Goal: Task Accomplishment & Management: Use online tool/utility

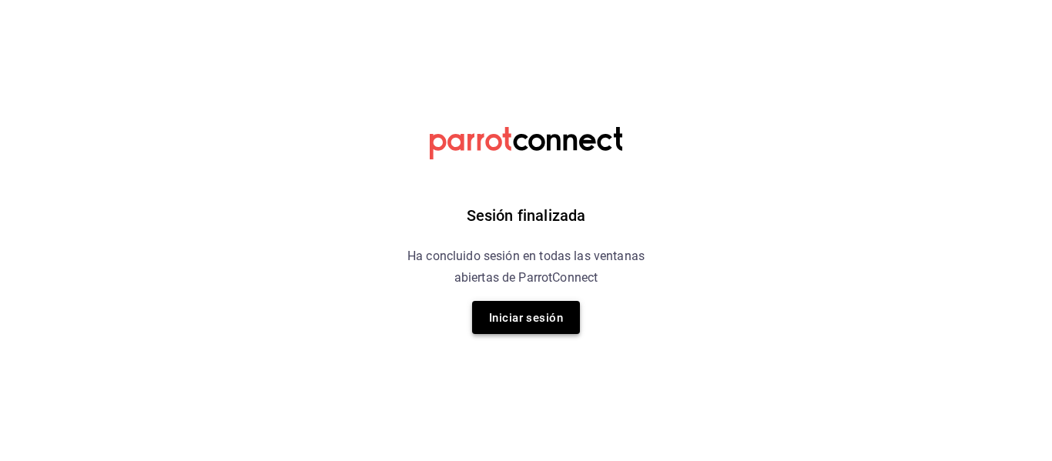
click at [544, 322] on font "Iniciar sesión" at bounding box center [526, 318] width 74 height 14
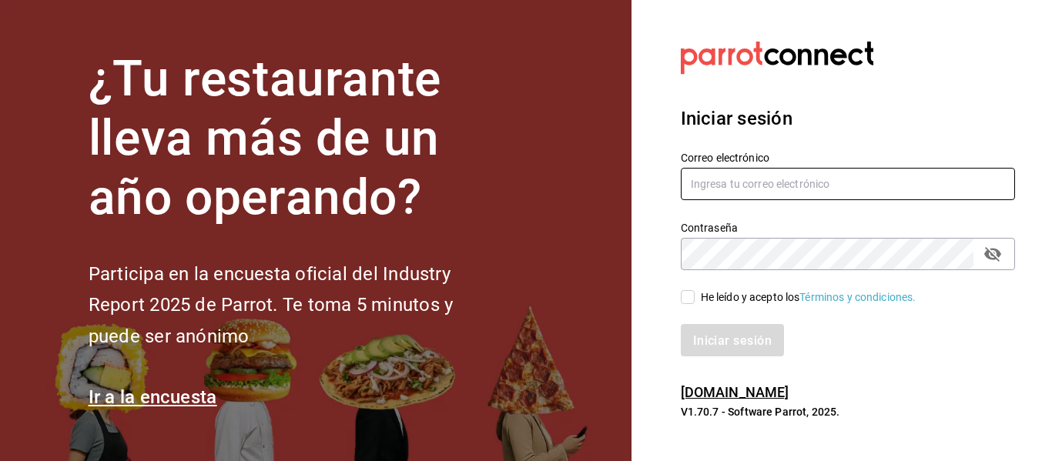
type input "[EMAIL_ADDRESS][DOMAIN_NAME]"
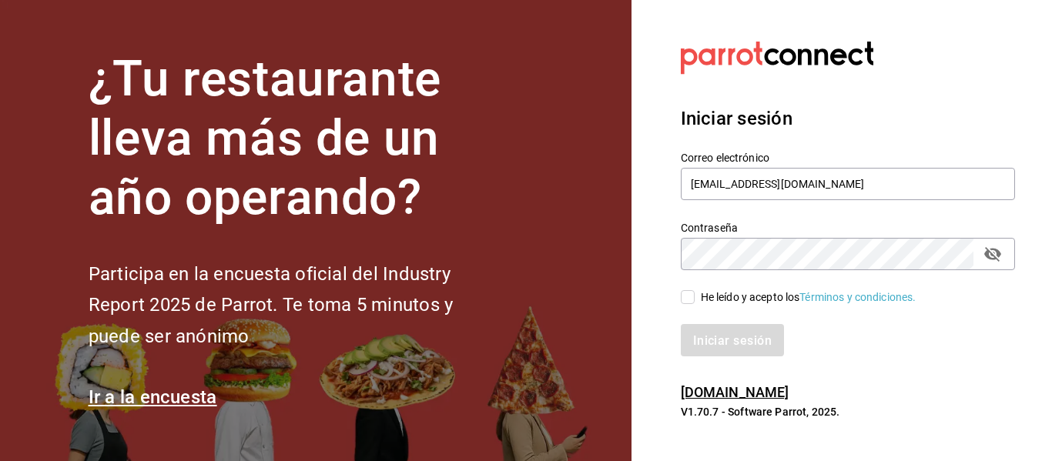
click at [683, 294] on input "He leído y acepto los Términos y condiciones." at bounding box center [688, 297] width 14 height 14
checkbox input "true"
click at [733, 351] on button "Iniciar sesión" at bounding box center [733, 340] width 105 height 32
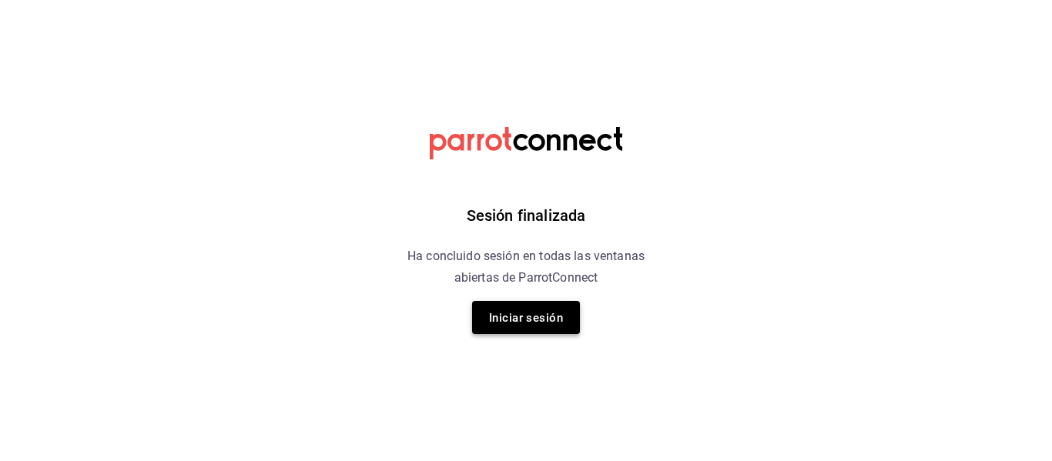
click at [539, 307] on font "Iniciar sesión" at bounding box center [526, 317] width 74 height 21
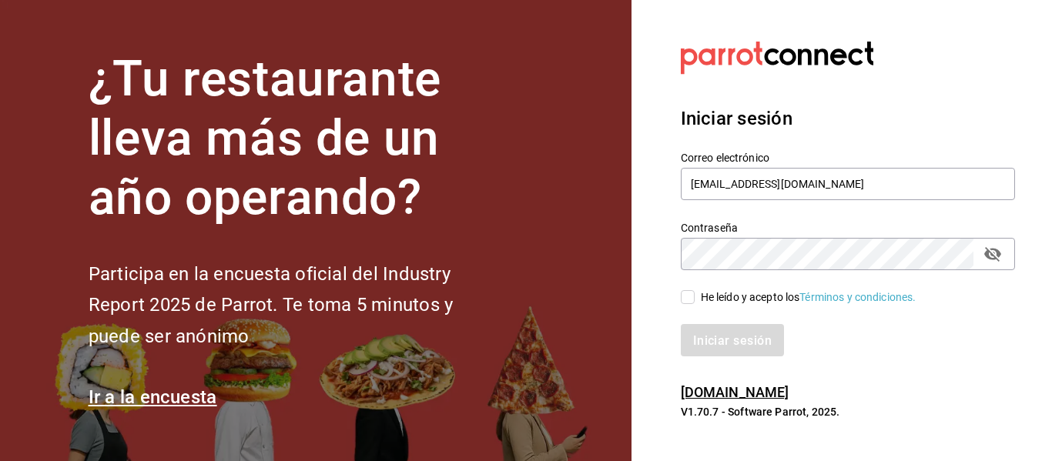
click at [684, 301] on input "He leído y acepto los Términos y condiciones." at bounding box center [688, 297] width 14 height 14
checkbox input "true"
click at [723, 345] on font "Iniciar sesión" at bounding box center [733, 340] width 79 height 15
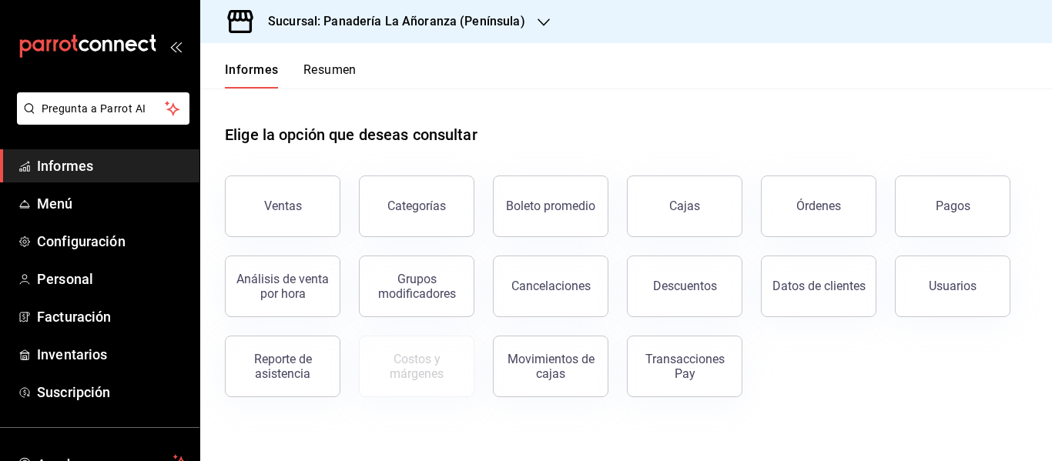
click at [525, 17] on div "Sucursal: Panadería La Añoranza (Península)" at bounding box center [385, 21] width 344 height 43
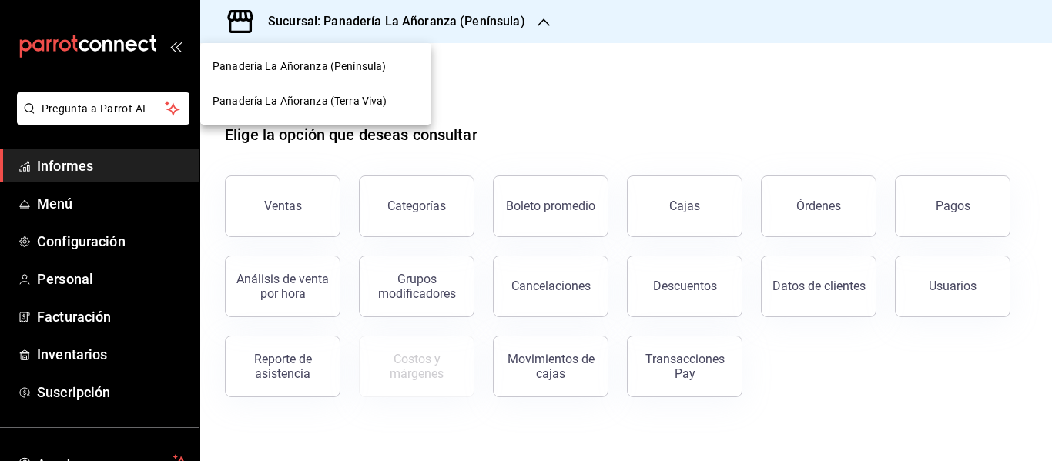
click at [354, 108] on span "Panadería La Añoranza (Terra Viva)" at bounding box center [300, 101] width 174 height 16
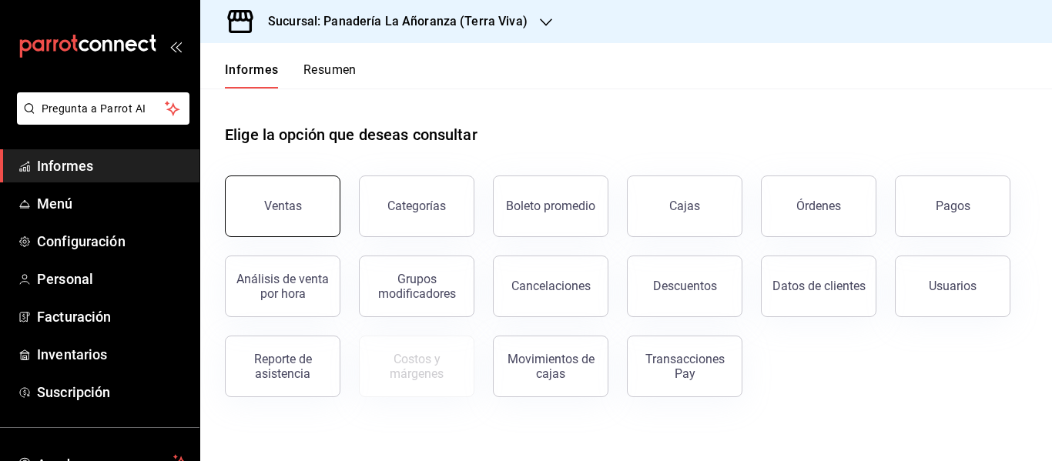
click at [311, 200] on button "Ventas" at bounding box center [283, 207] width 116 height 62
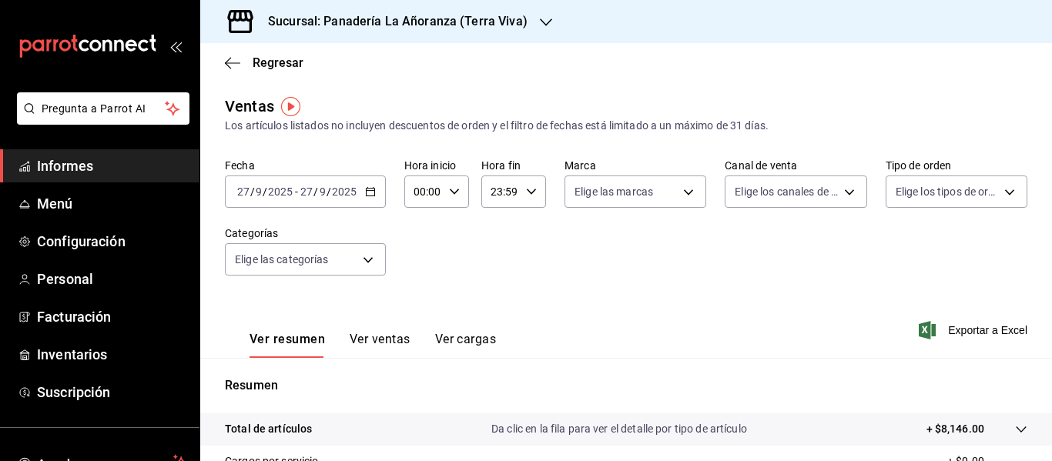
click at [378, 334] on font "Ver ventas" at bounding box center [380, 339] width 61 height 15
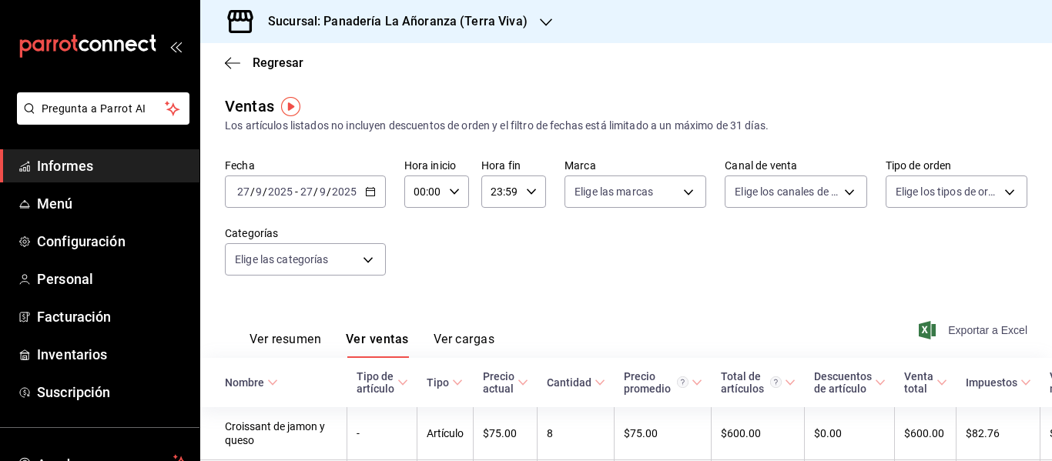
click at [959, 325] on font "Exportar a Excel" at bounding box center [987, 330] width 79 height 12
click at [527, 20] on div "Sucursal: Panadería La Añoranza (Terra Viva)" at bounding box center [386, 21] width 346 height 43
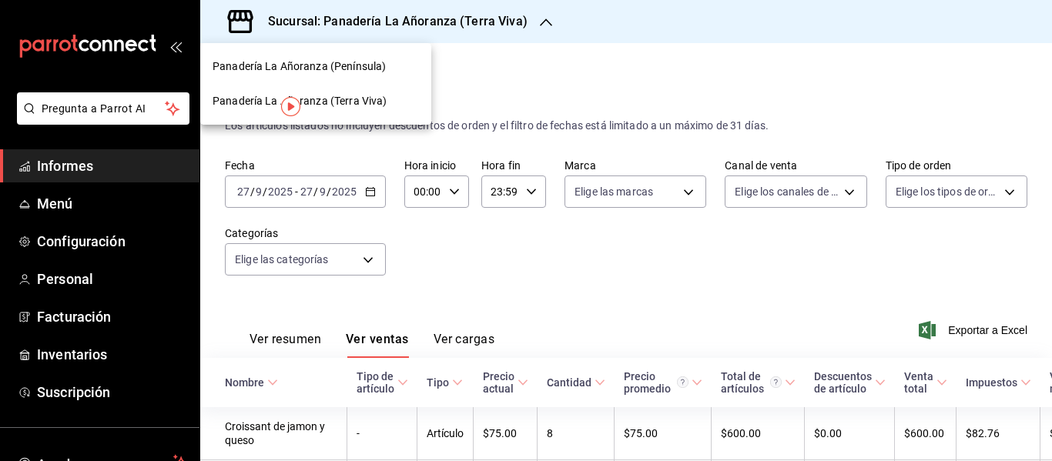
click at [352, 72] on font "Panadería La Añoranza (Península)" at bounding box center [299, 66] width 173 height 12
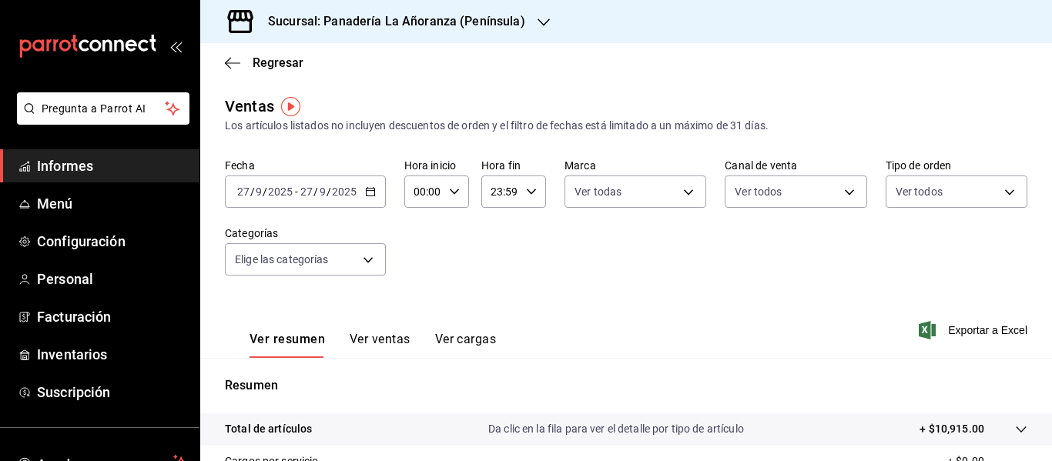
click at [377, 339] on font "Ver ventas" at bounding box center [380, 339] width 61 height 15
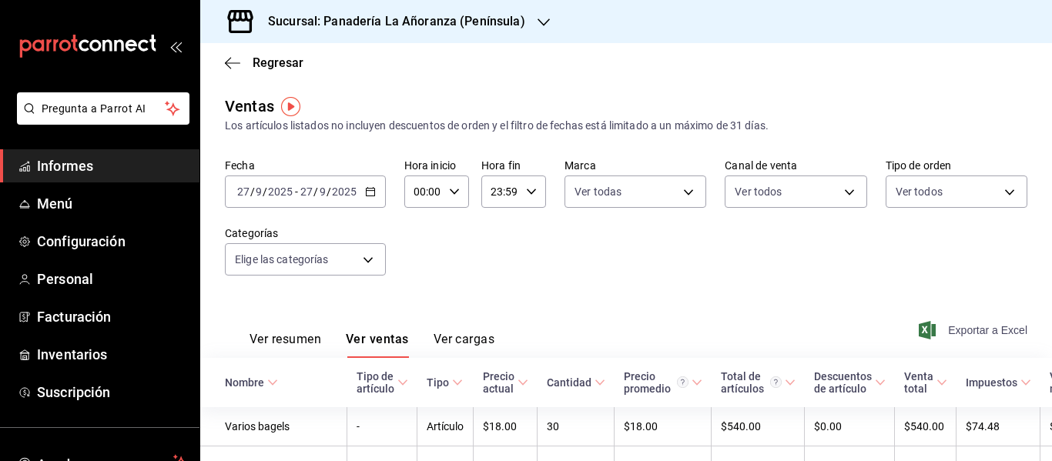
click at [948, 330] on font "Exportar a Excel" at bounding box center [987, 330] width 79 height 12
